Goal: Information Seeking & Learning: Find specific page/section

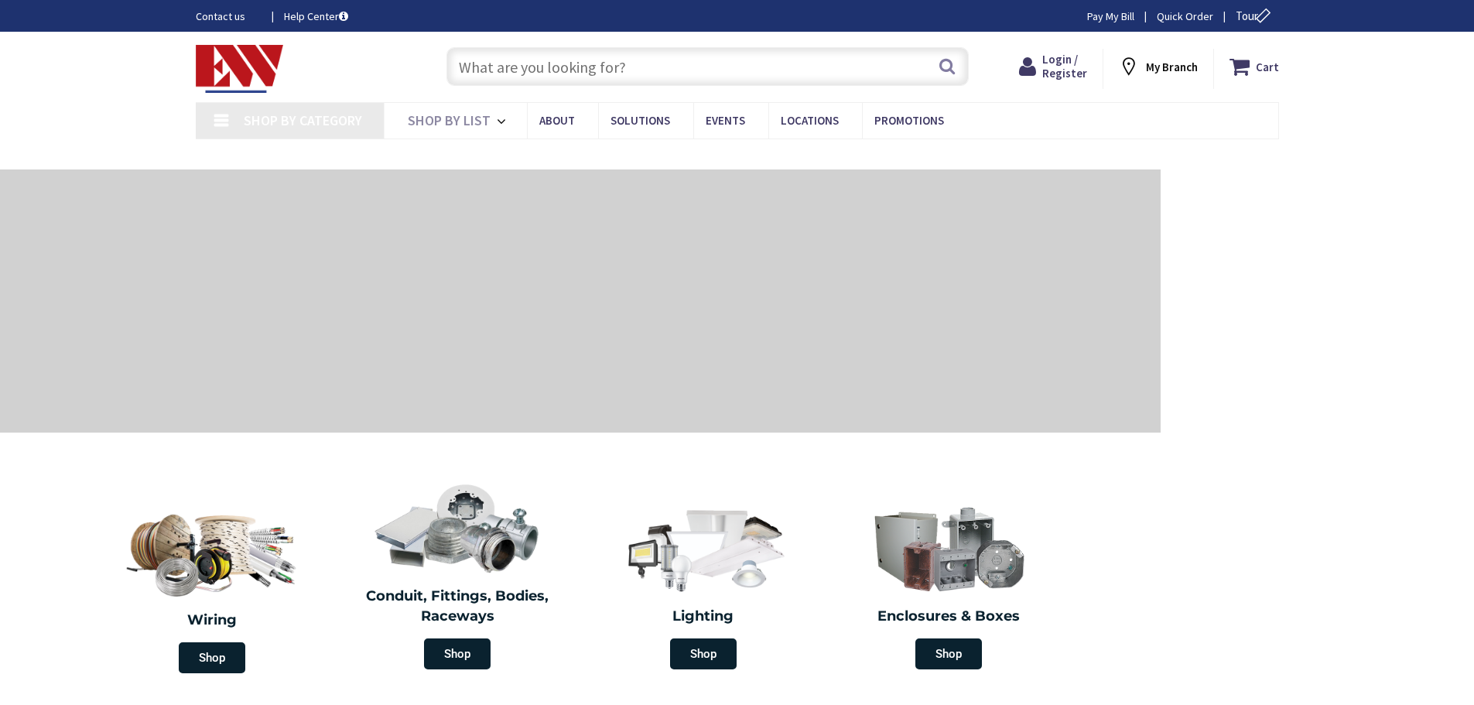
click at [702, 73] on input "text" at bounding box center [707, 66] width 522 height 39
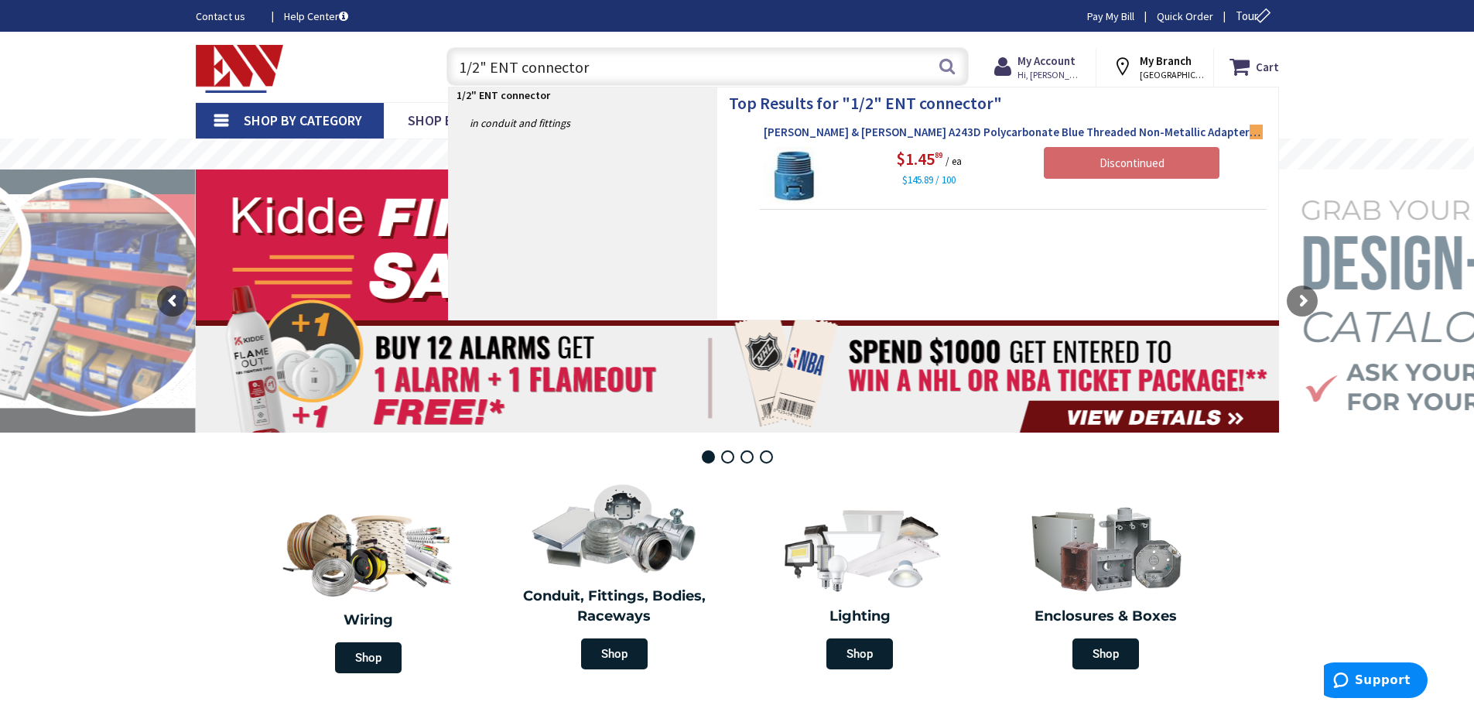
type input "1/2" ENT connector"
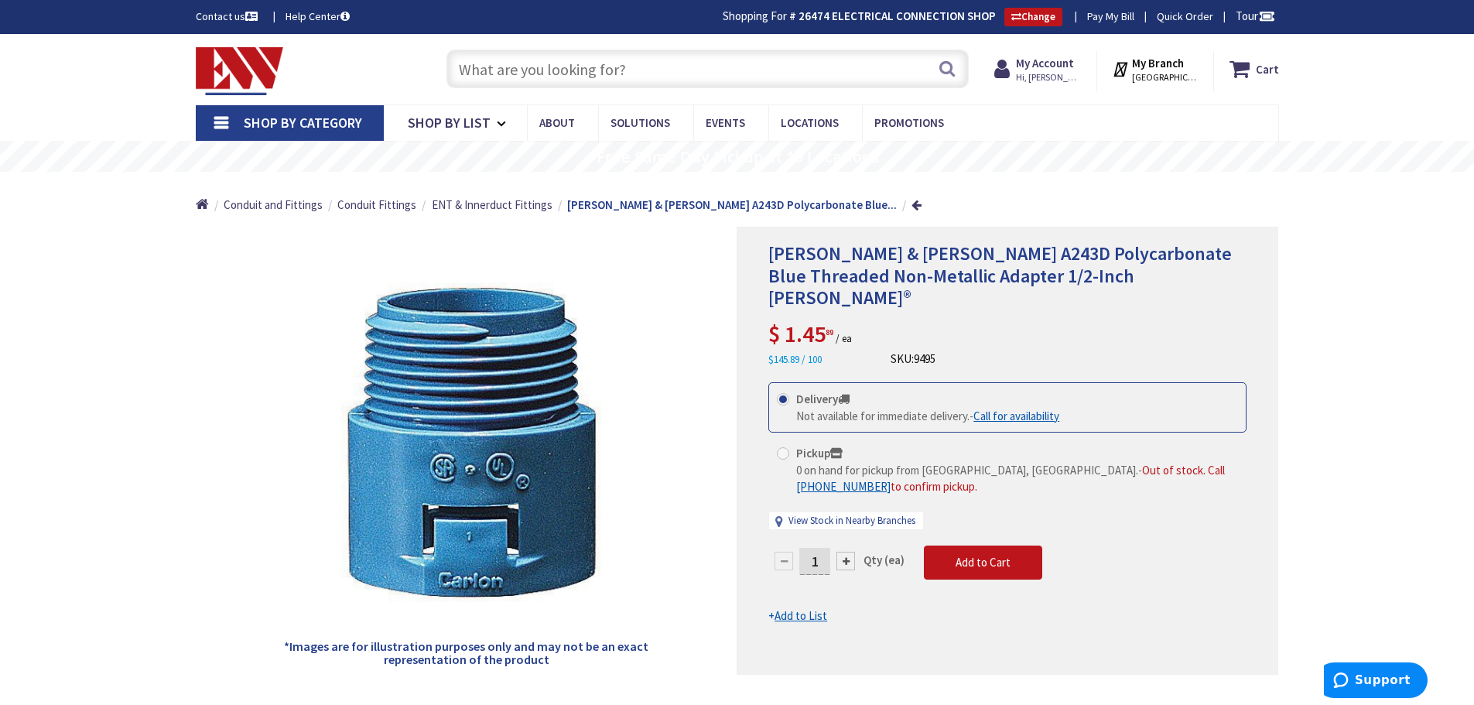
click at [524, 74] on input "text" at bounding box center [707, 69] width 522 height 39
click at [603, 70] on input "text" at bounding box center [707, 69] width 522 height 39
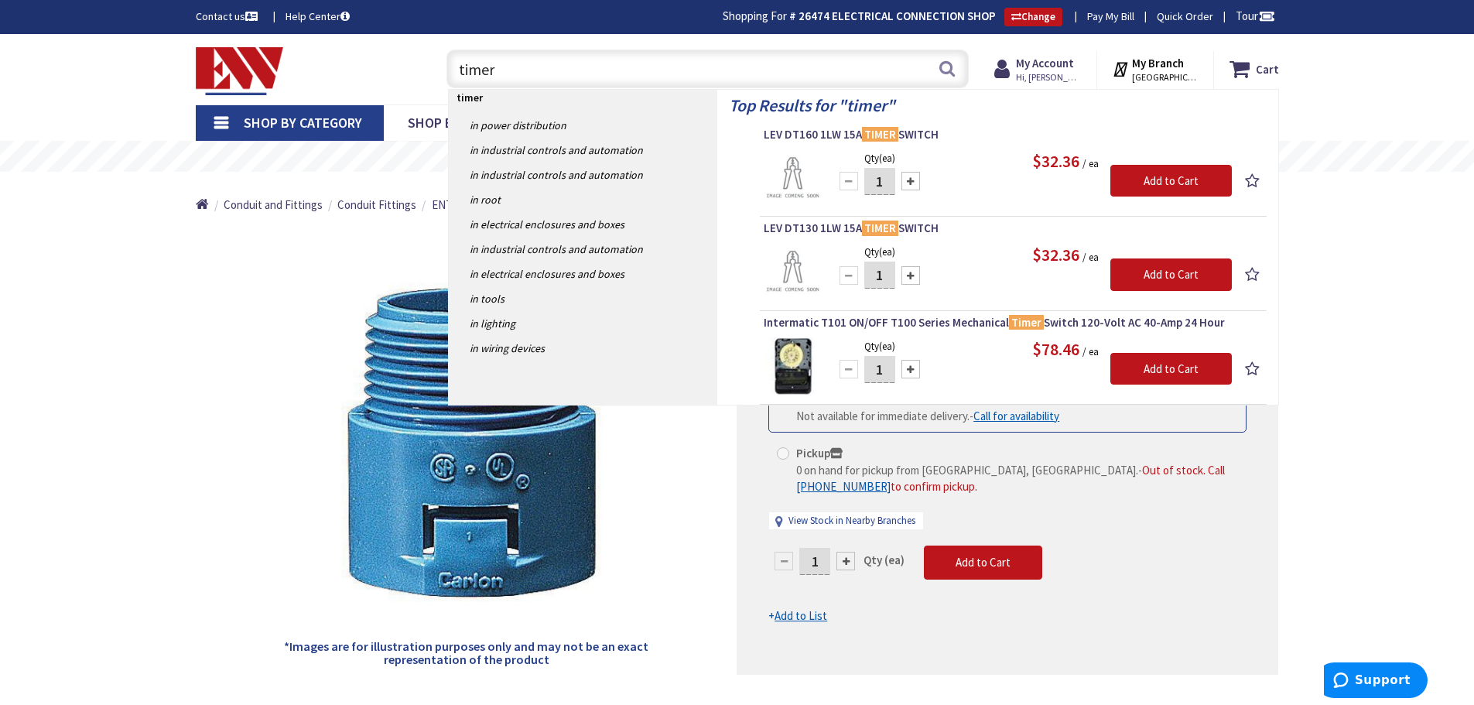
type input "timer"
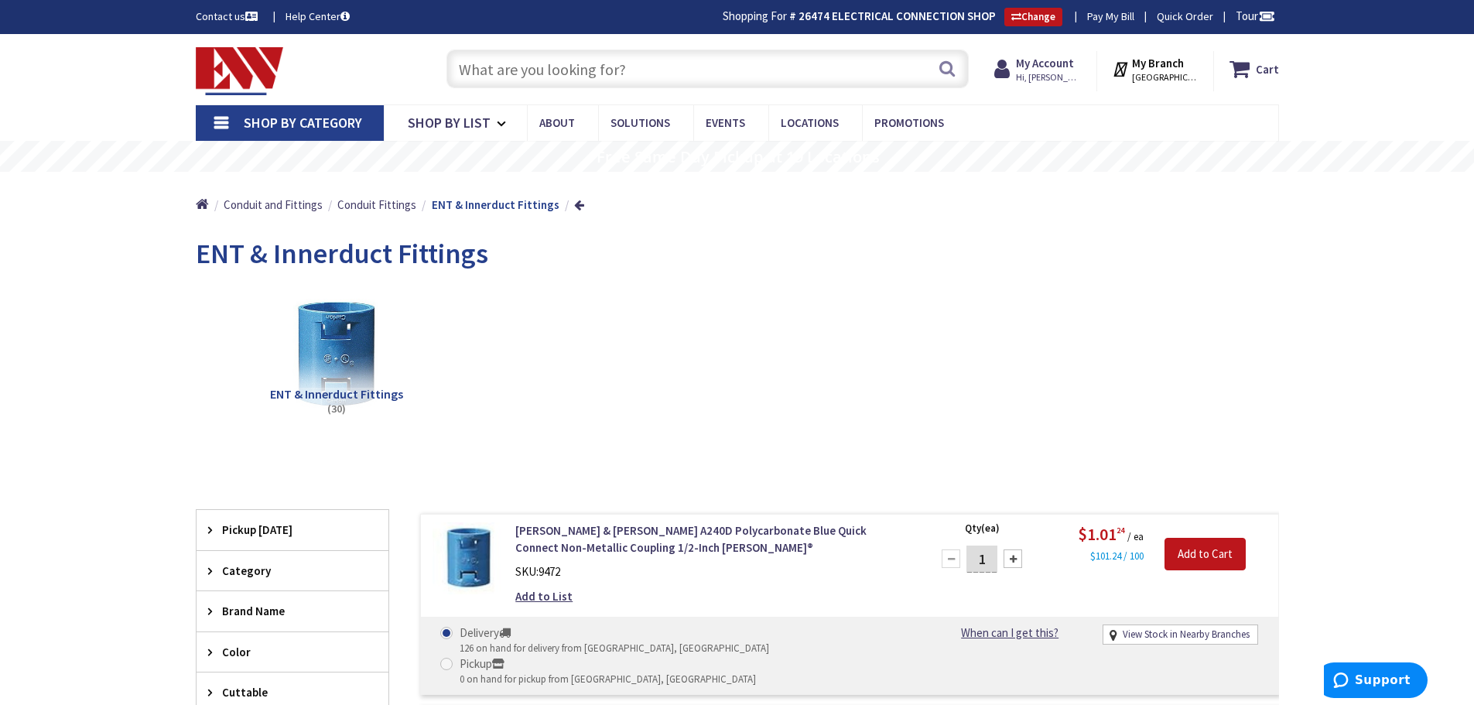
scroll to position [309, 0]
